Goal: Communication & Community: Connect with others

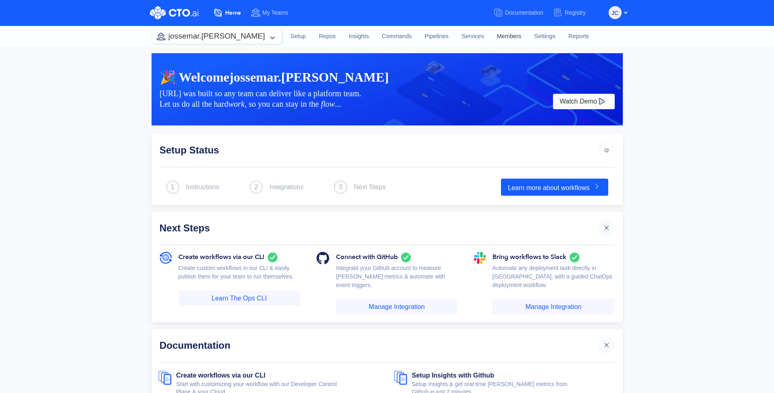
click at [490, 41] on link "Members" at bounding box center [508, 37] width 37 height 22
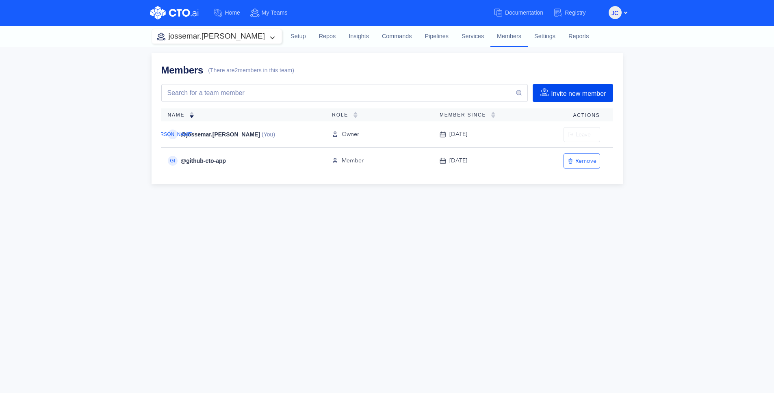
click at [570, 91] on button "Invite new member" at bounding box center [573, 93] width 80 height 18
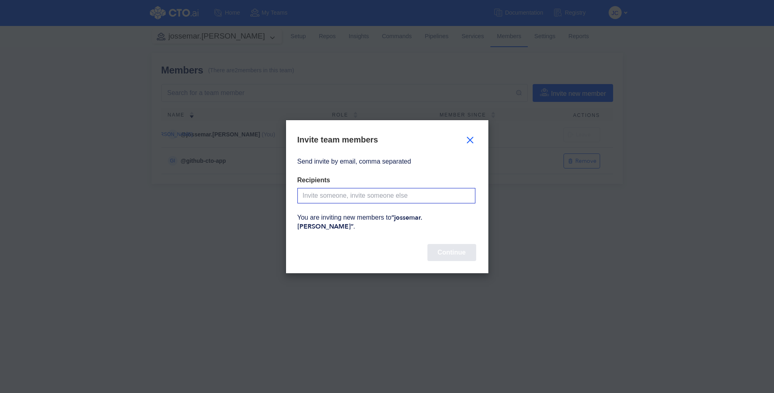
click at [388, 200] on input "Send invite by email, comma separated" at bounding box center [386, 195] width 178 height 15
type input "[PERSON_NAME][EMAIL_ADDRESS]"
click at [437, 245] on button "Continue" at bounding box center [451, 252] width 49 height 17
